Goal: Task Accomplishment & Management: Use online tool/utility

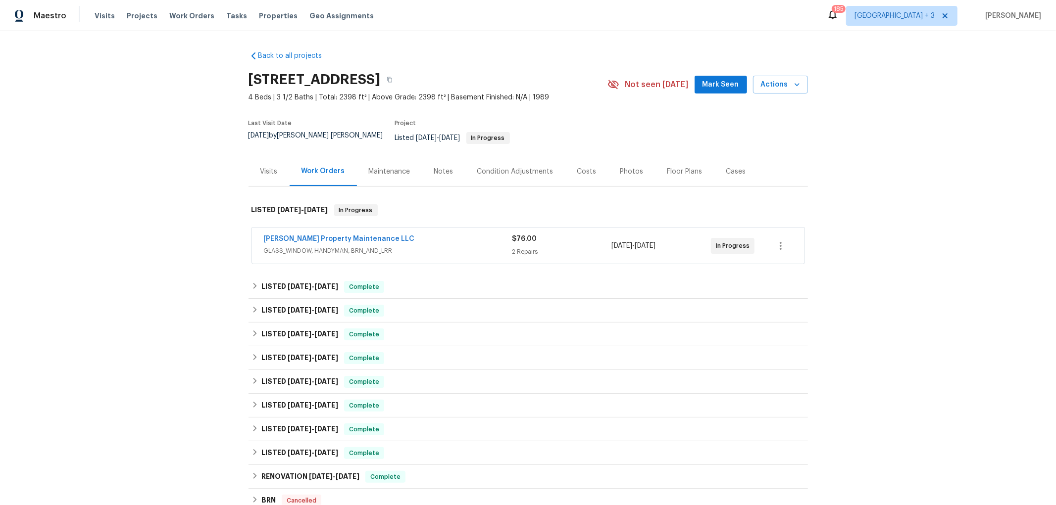
click at [416, 246] on span "GLASS_WINDOW, HANDYMAN, BRN_AND_LRR" at bounding box center [388, 251] width 249 height 10
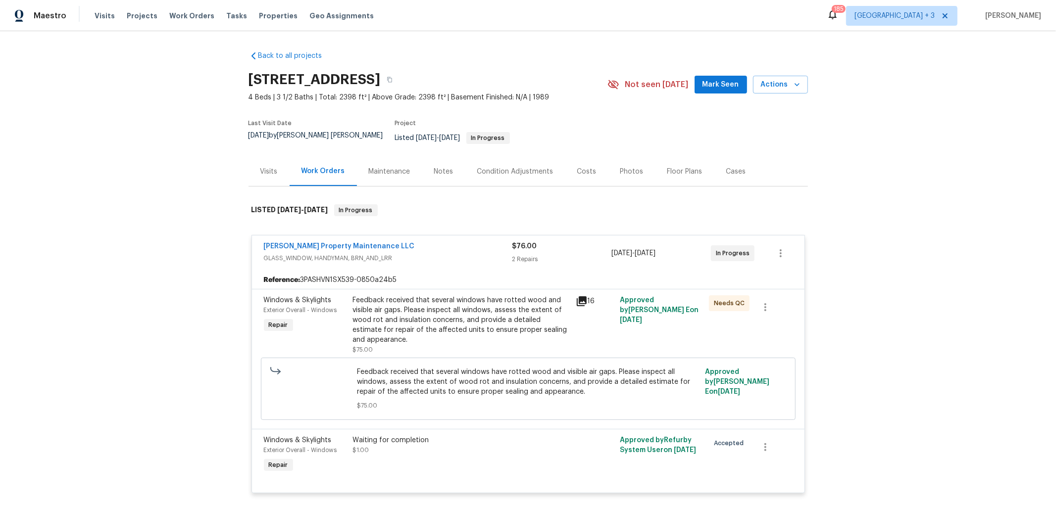
click at [578, 297] on icon at bounding box center [582, 302] width 10 height 10
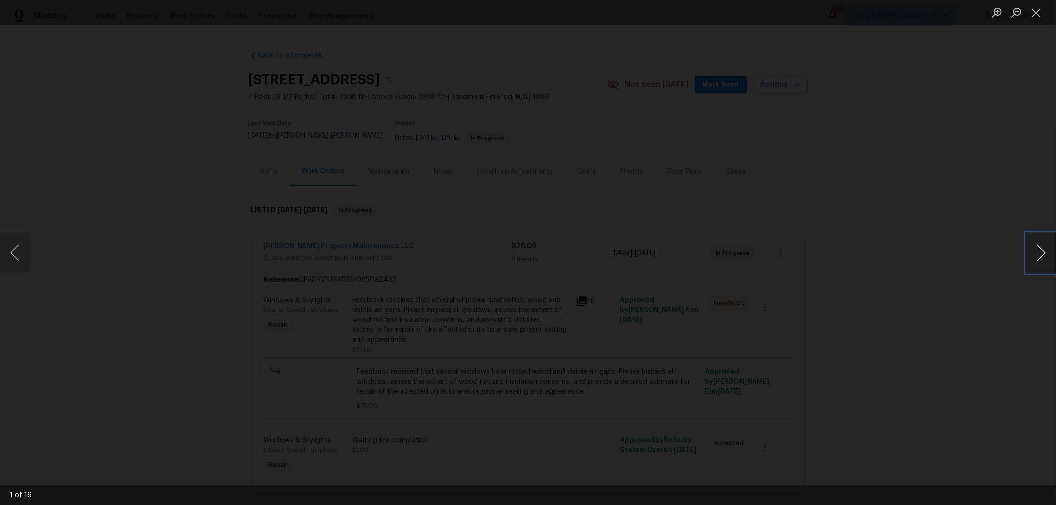
click at [1045, 251] on button "Next image" at bounding box center [1041, 253] width 30 height 40
click at [17, 253] on button "Previous image" at bounding box center [15, 253] width 30 height 40
click at [1041, 246] on button "Next image" at bounding box center [1041, 253] width 30 height 40
click at [1041, 254] on button "Next image" at bounding box center [1041, 253] width 30 height 40
click at [1040, 252] on button "Next image" at bounding box center [1041, 253] width 30 height 40
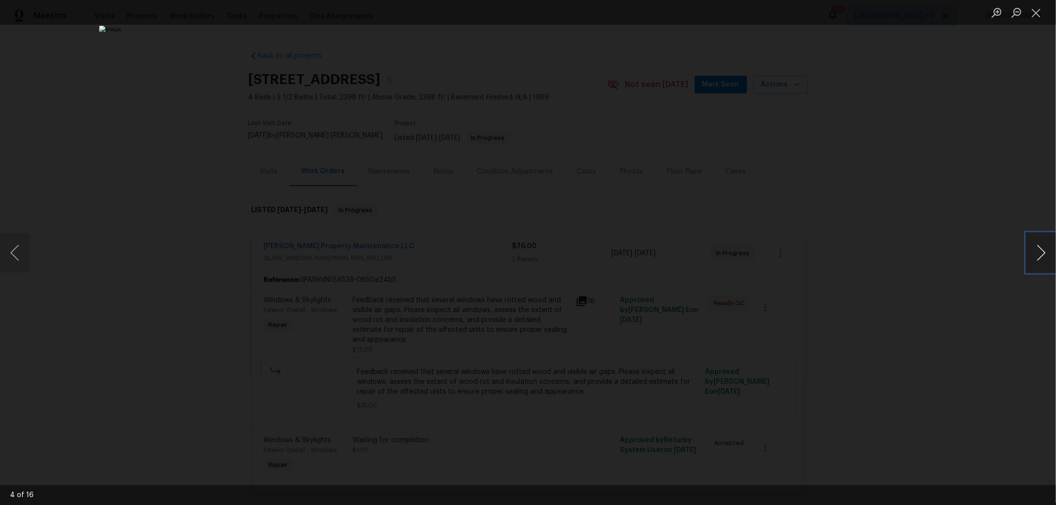
click at [1038, 248] on button "Next image" at bounding box center [1041, 253] width 30 height 40
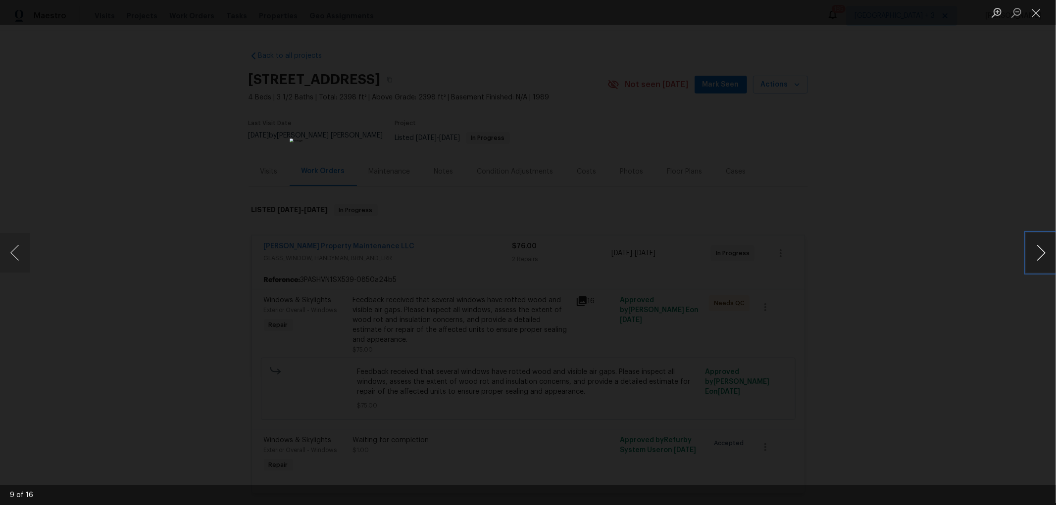
click at [1038, 248] on button "Next image" at bounding box center [1041, 253] width 30 height 40
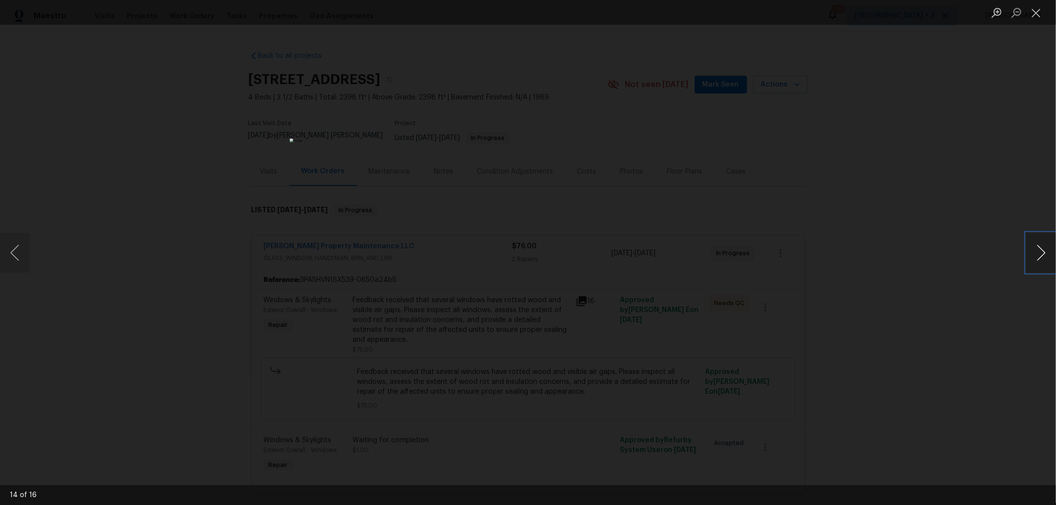
click at [1038, 248] on button "Next image" at bounding box center [1041, 253] width 30 height 40
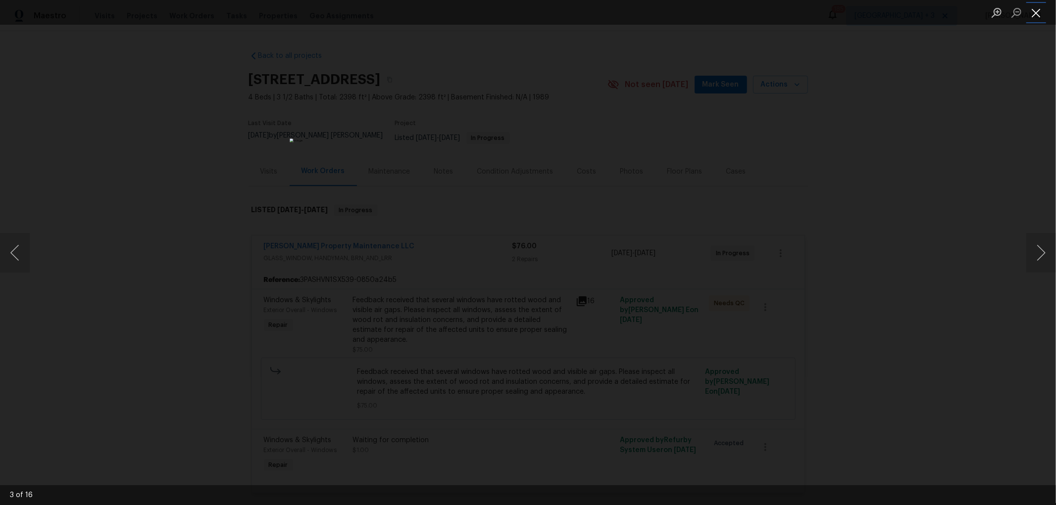
click at [1032, 11] on button "Close lightbox" at bounding box center [1036, 12] width 20 height 17
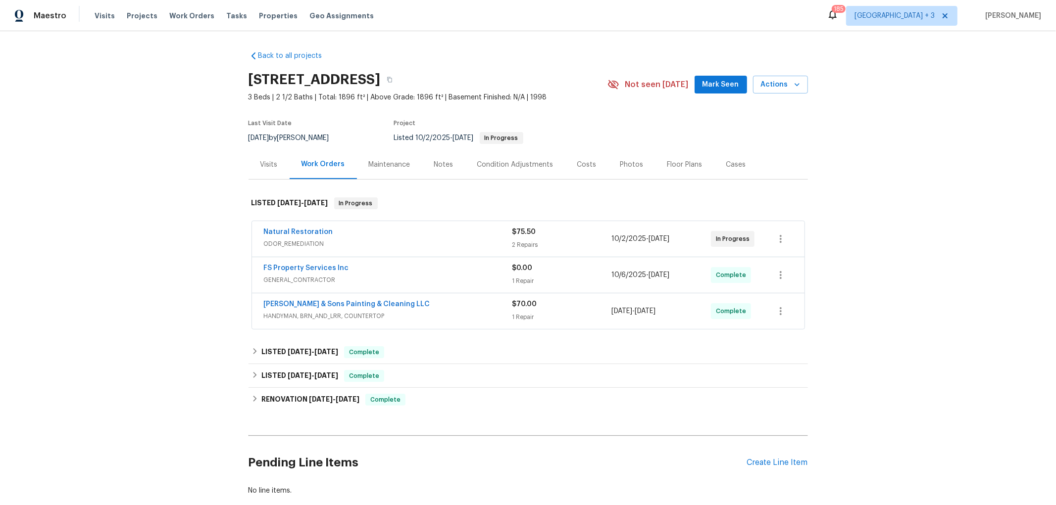
click at [429, 239] on span "ODOR_REMEDIATION" at bounding box center [388, 244] width 249 height 10
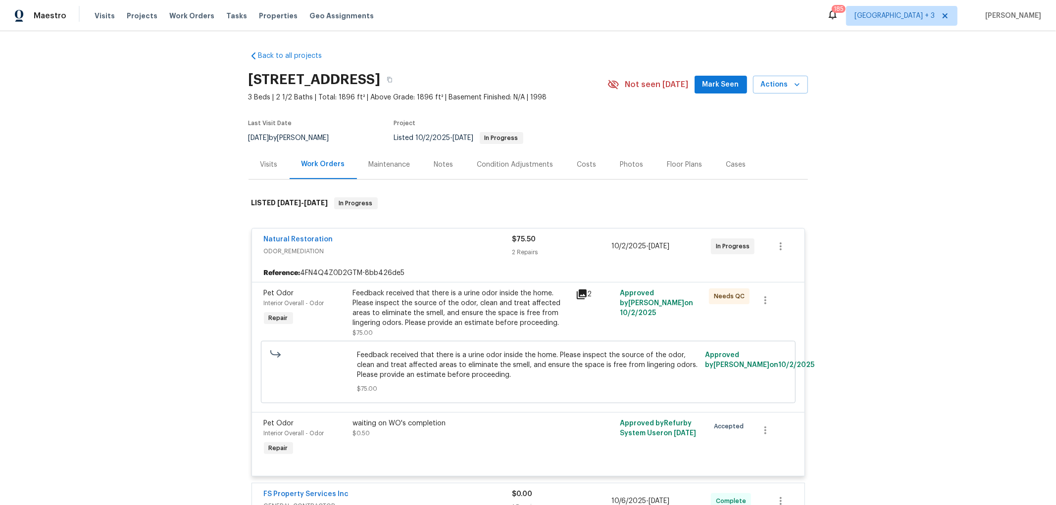
click at [579, 293] on icon at bounding box center [582, 295] width 10 height 10
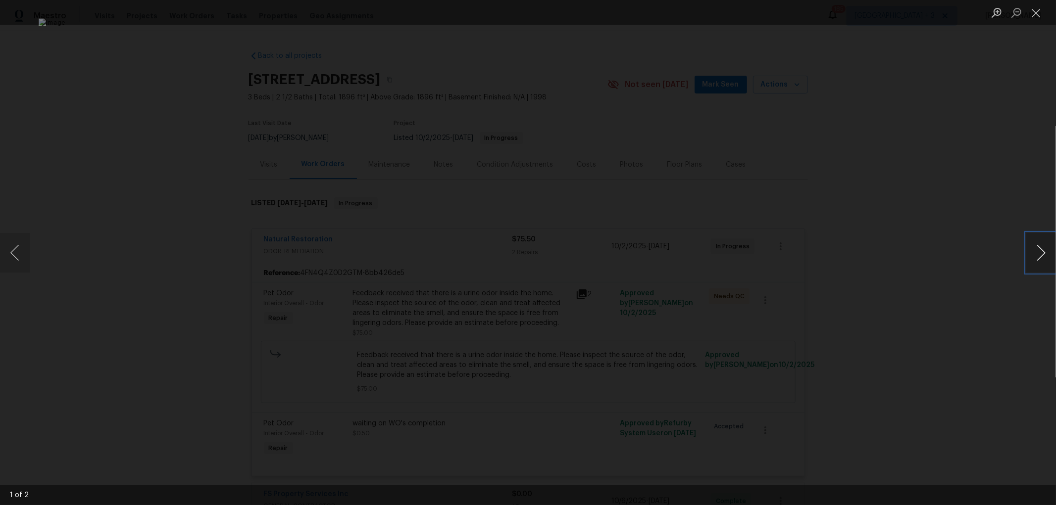
click at [1042, 251] on button "Next image" at bounding box center [1041, 253] width 30 height 40
click at [1039, 10] on button "Close lightbox" at bounding box center [1036, 12] width 20 height 17
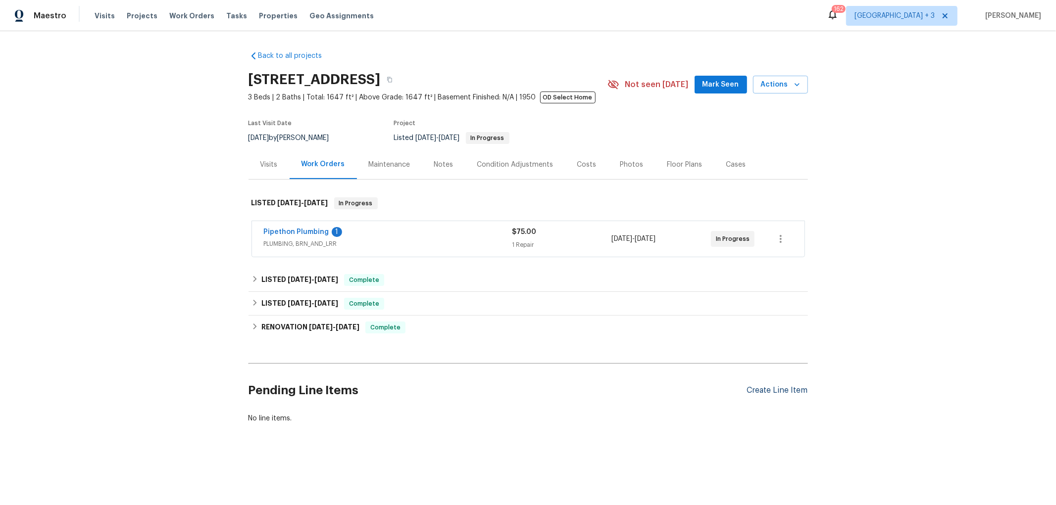
click at [771, 390] on div "Create Line Item" at bounding box center [777, 390] width 61 height 9
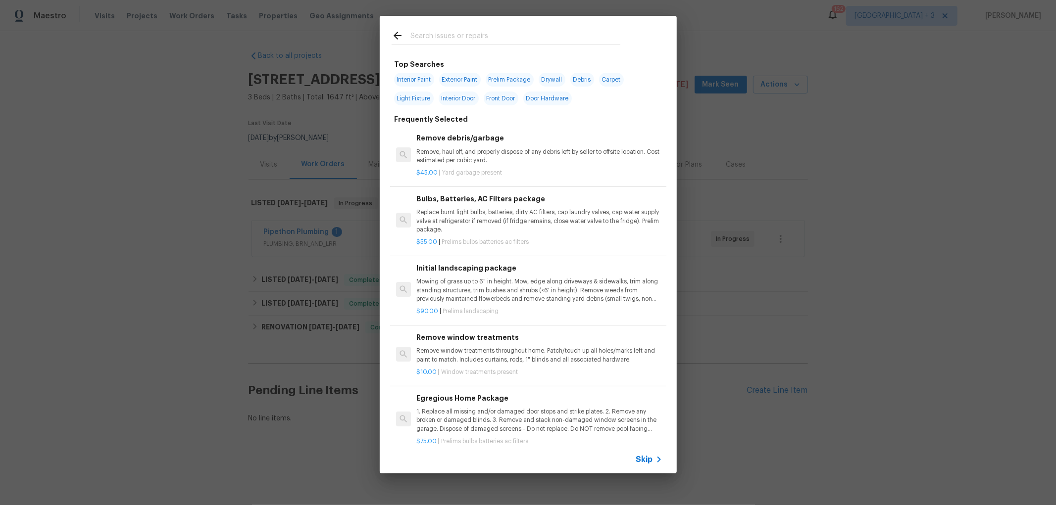
click at [649, 459] on span "Skip" at bounding box center [644, 460] width 17 height 10
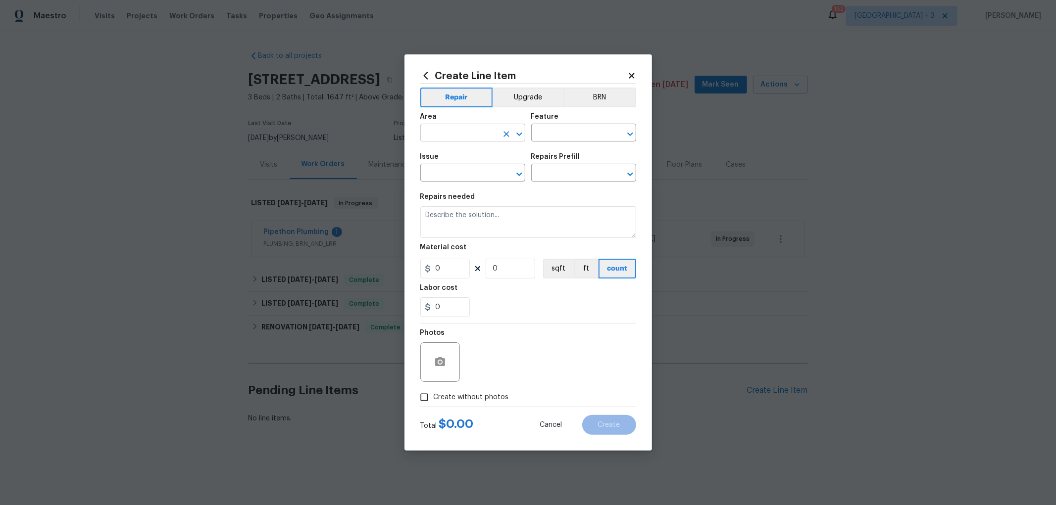
click at [518, 131] on icon "Open" at bounding box center [519, 134] width 12 height 12
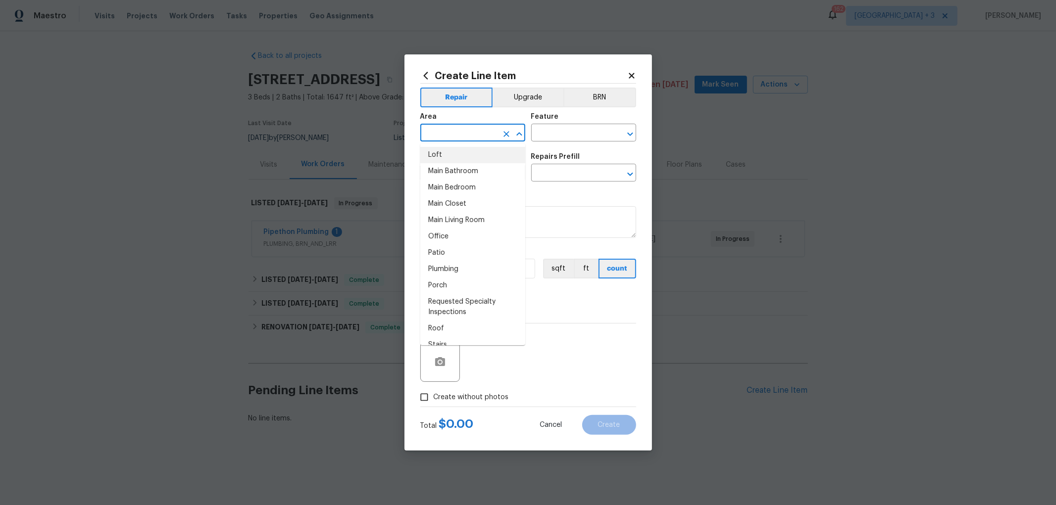
scroll to position [550, 0]
click at [629, 76] on icon at bounding box center [631, 75] width 9 height 9
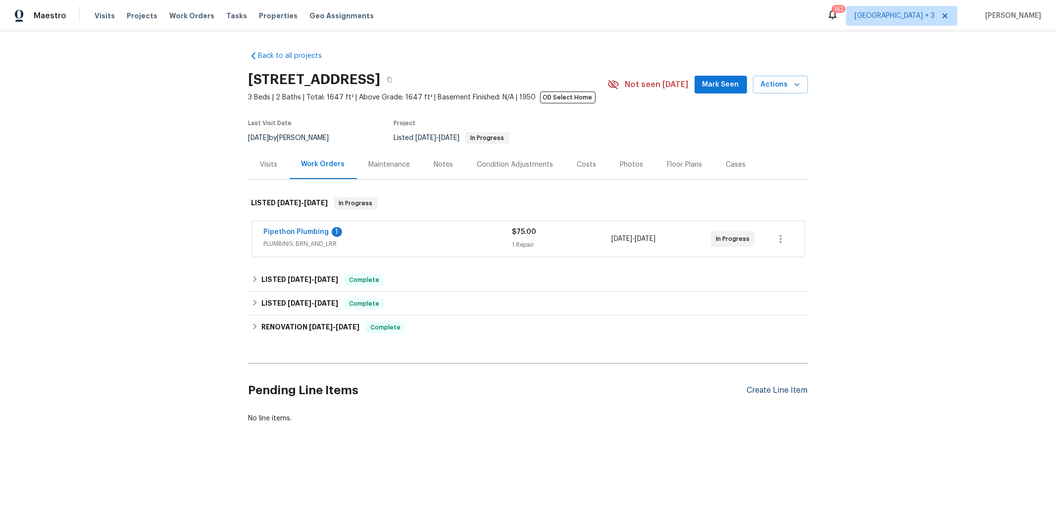
click at [789, 390] on div "Create Line Item" at bounding box center [777, 390] width 61 height 9
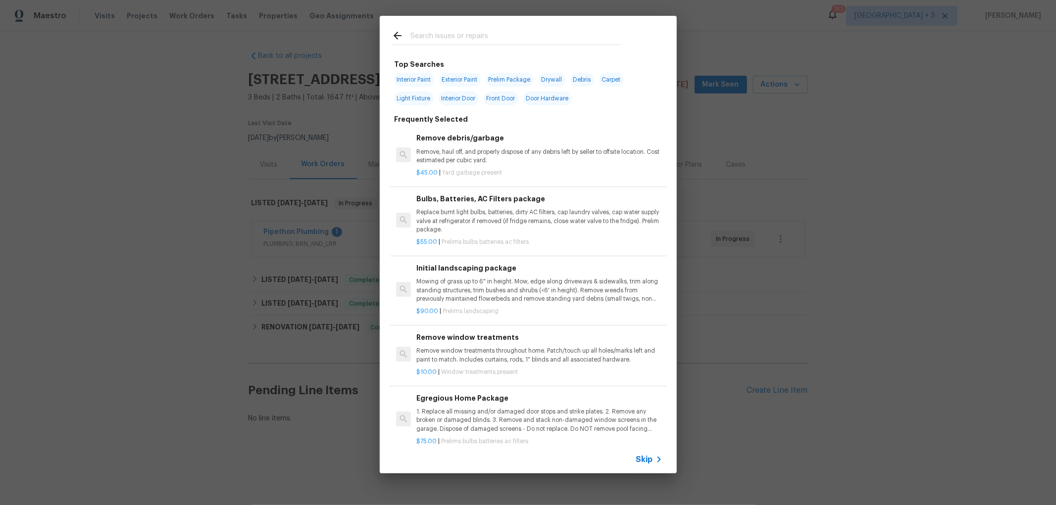
click at [641, 458] on span "Skip" at bounding box center [644, 460] width 17 height 10
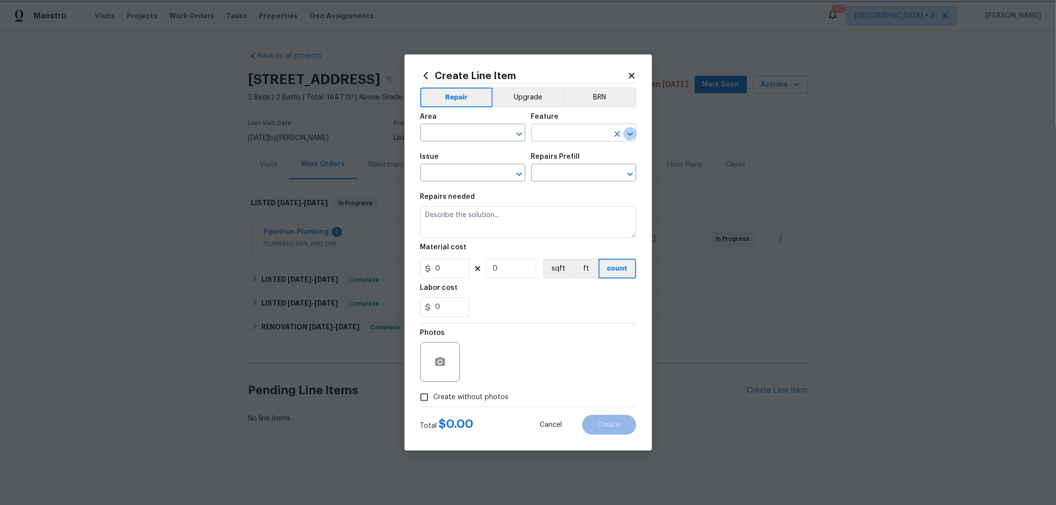
click at [631, 132] on icon "Open" at bounding box center [630, 134] width 12 height 12
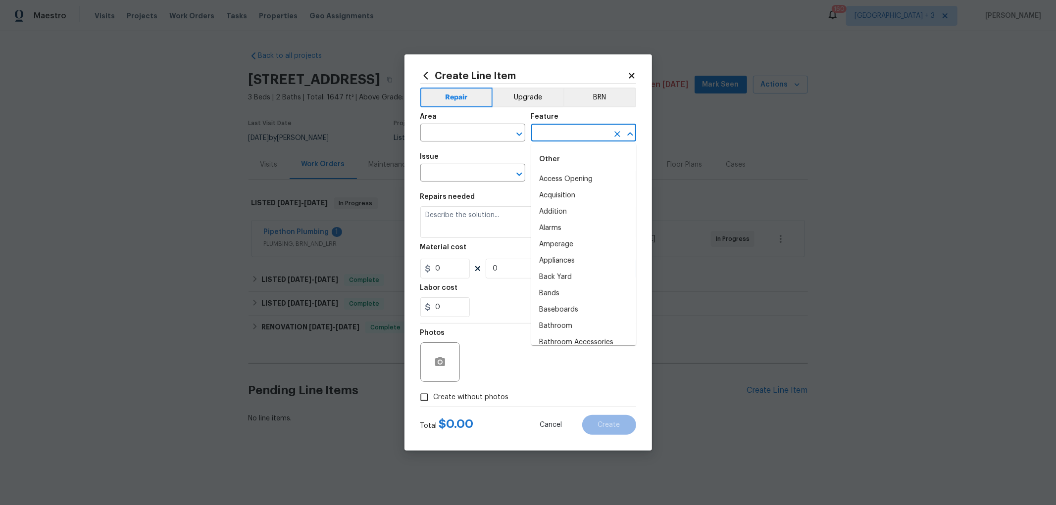
scroll to position [1483, 0]
click at [520, 171] on icon "Open" at bounding box center [519, 174] width 12 height 12
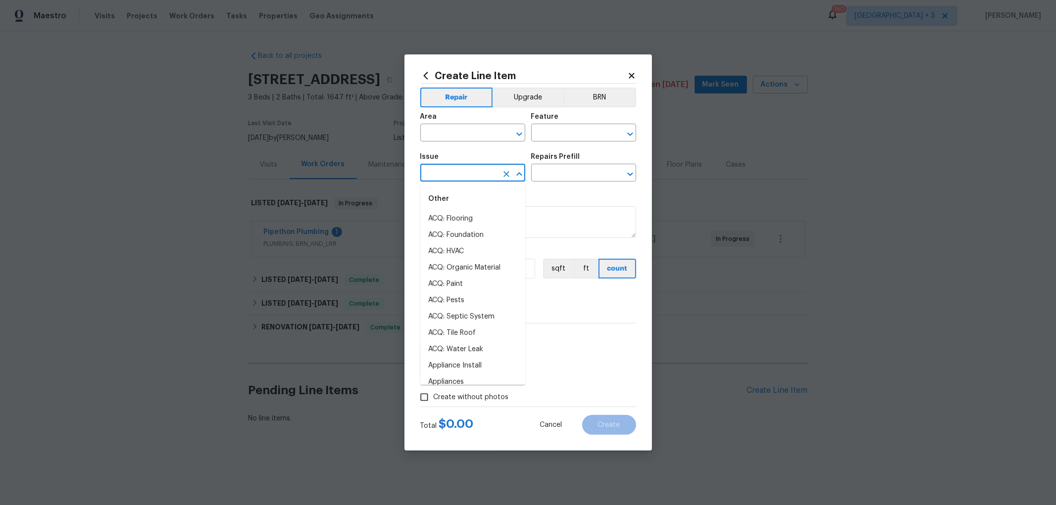
scroll to position [221, 0]
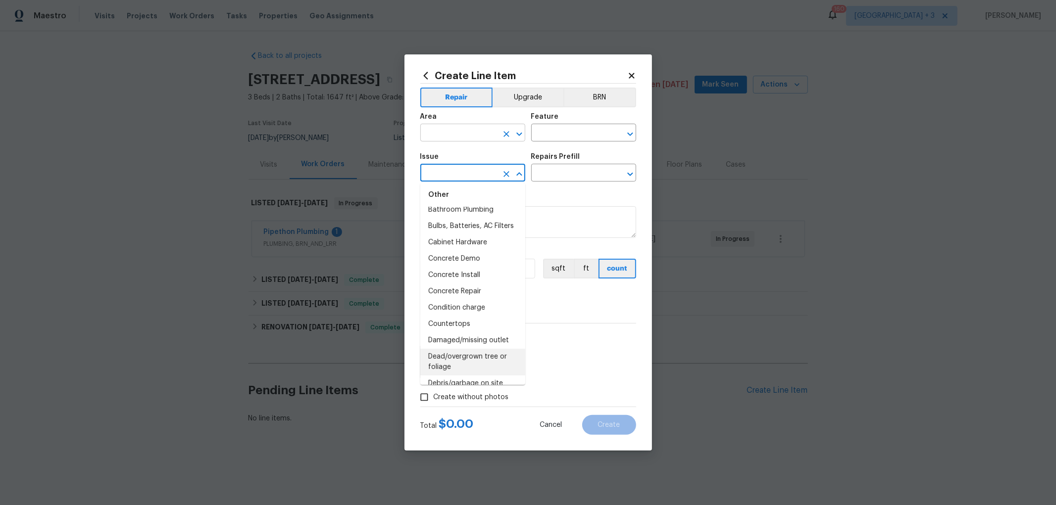
click at [519, 131] on icon "Open" at bounding box center [519, 134] width 12 height 12
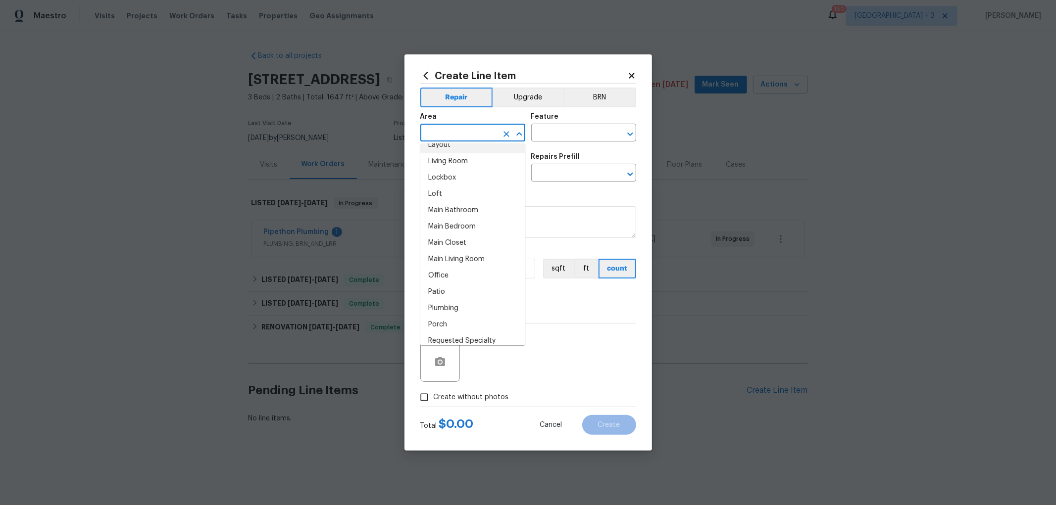
scroll to position [379, 0]
click at [627, 134] on icon "Open" at bounding box center [630, 134] width 12 height 12
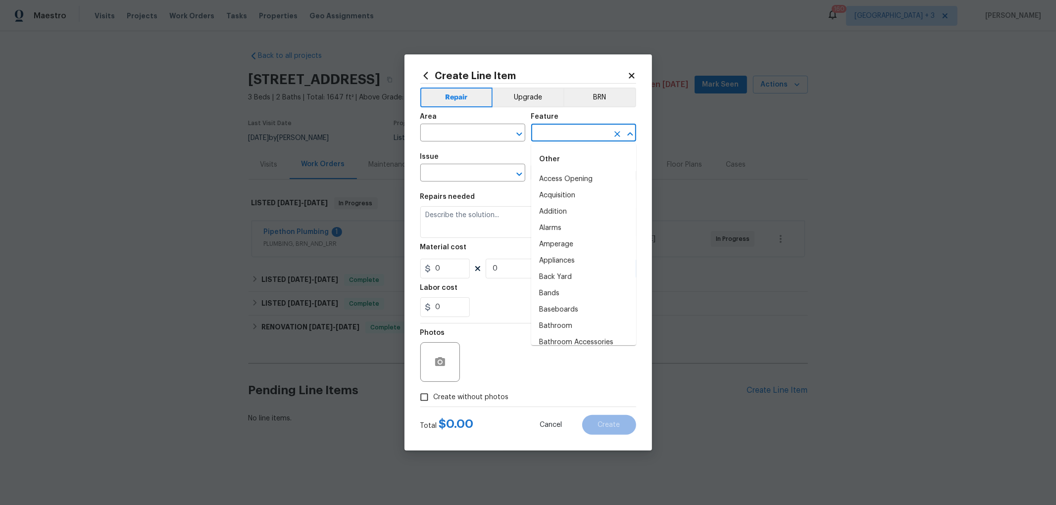
scroll to position [934, 0]
click at [518, 131] on icon "Open" at bounding box center [519, 134] width 12 height 12
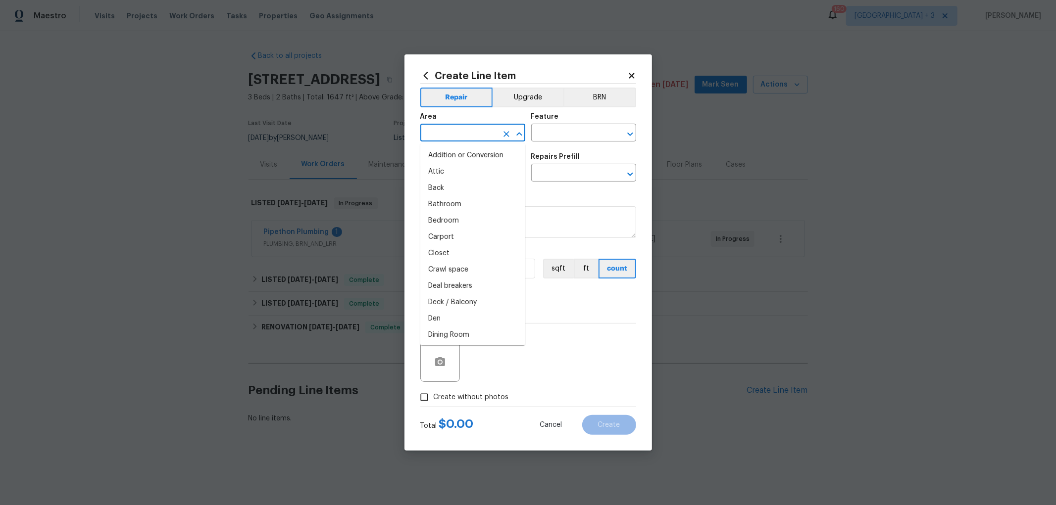
scroll to position [63, 0]
click at [629, 132] on icon "Open" at bounding box center [630, 134] width 12 height 12
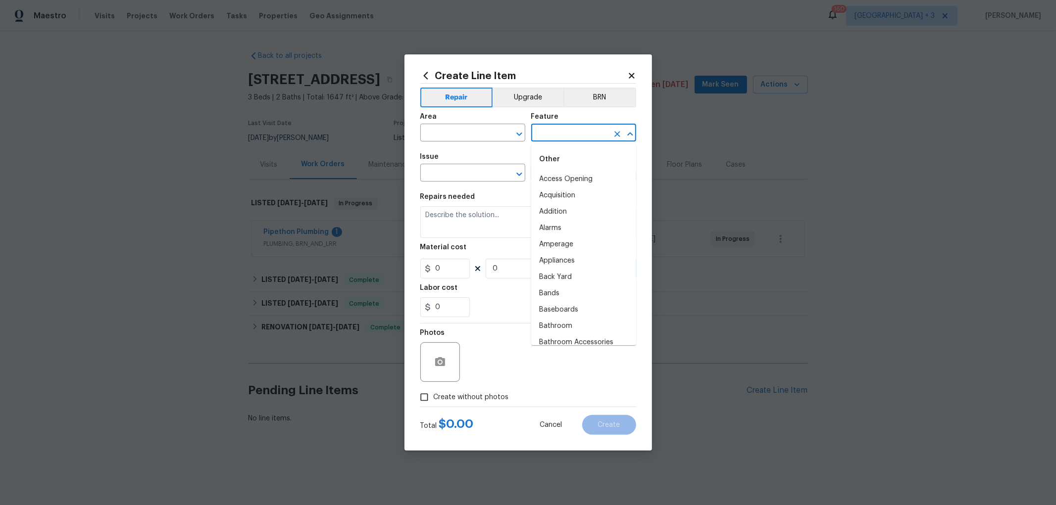
scroll to position [179, 0]
click at [518, 171] on icon "Open" at bounding box center [519, 174] width 12 height 12
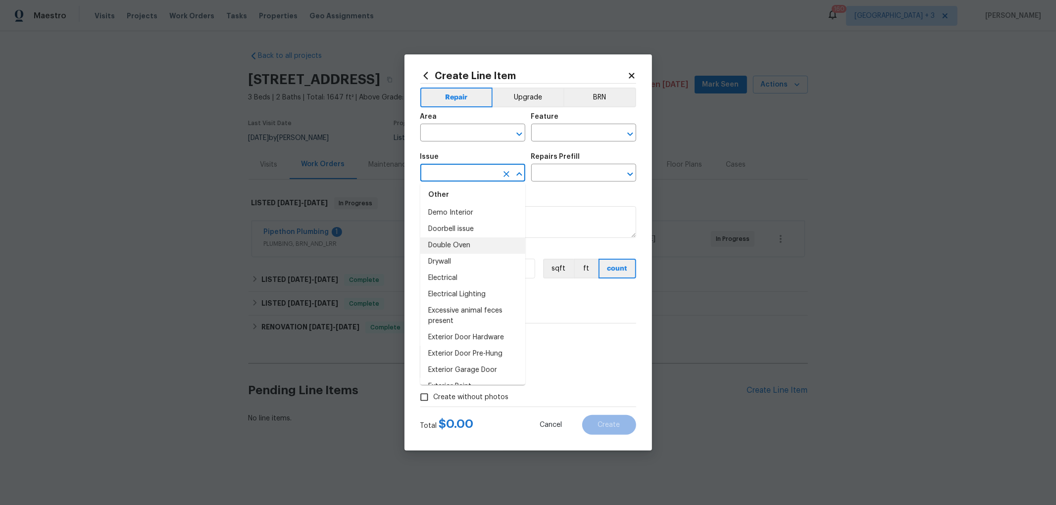
scroll to position [453, 0]
